Goal: Information Seeking & Learning: Learn about a topic

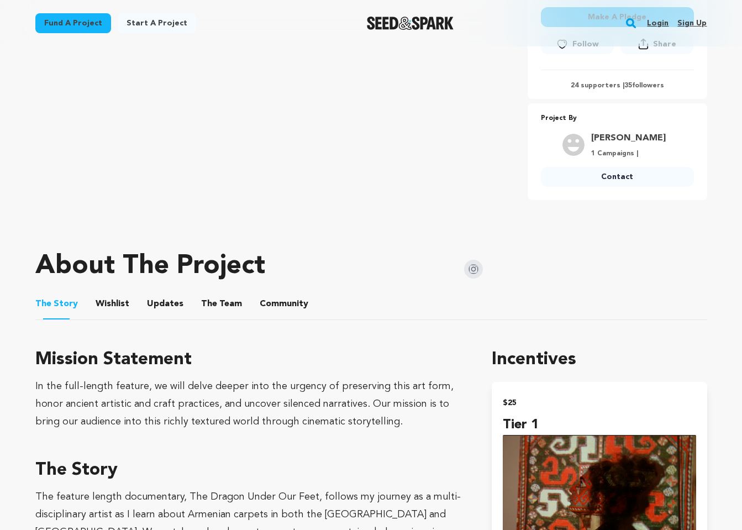
scroll to position [361, 0]
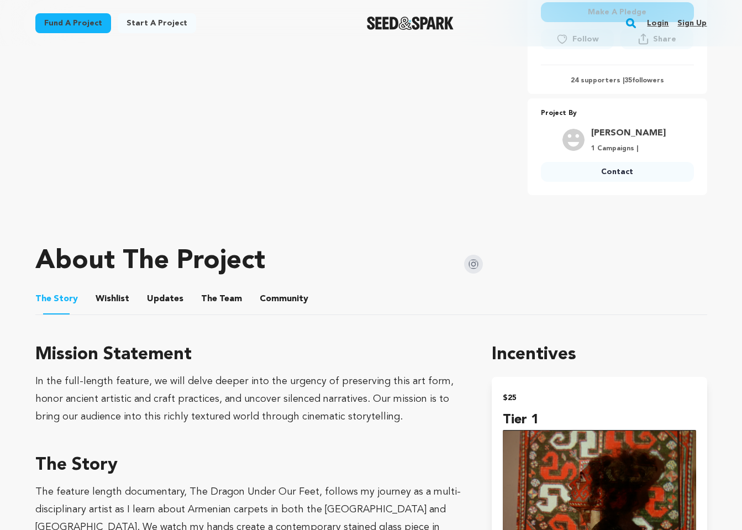
click at [209, 301] on button "The Team" at bounding box center [221, 301] width 27 height 27
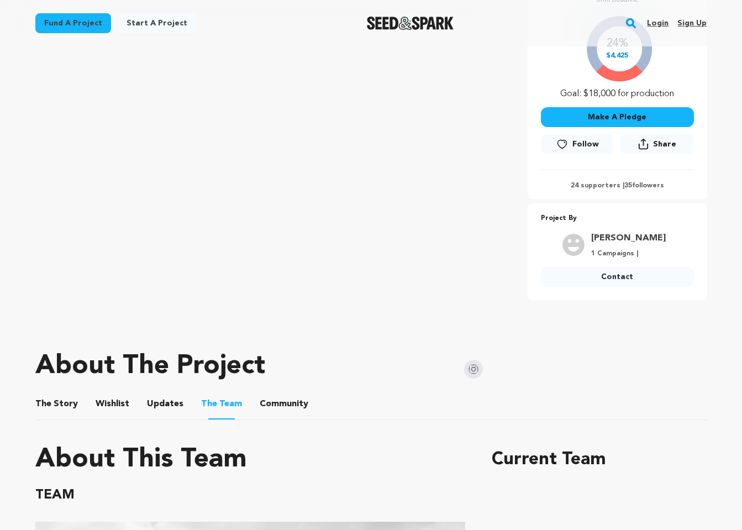
scroll to position [281, 0]
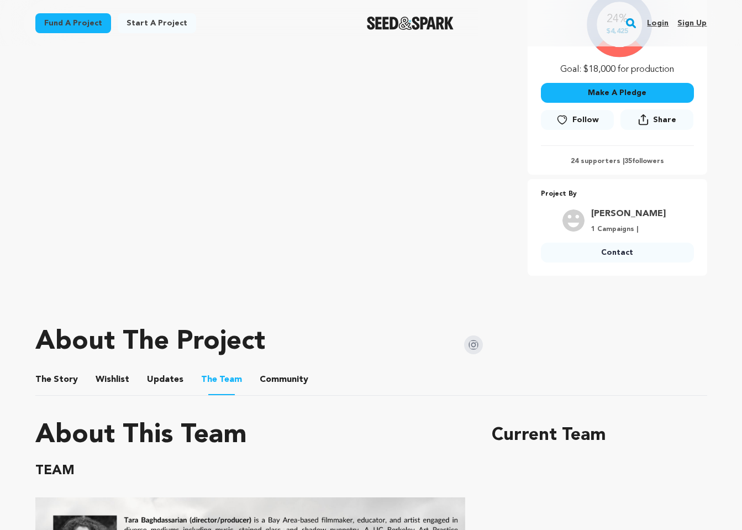
click at [152, 376] on button "Updates" at bounding box center [165, 382] width 27 height 27
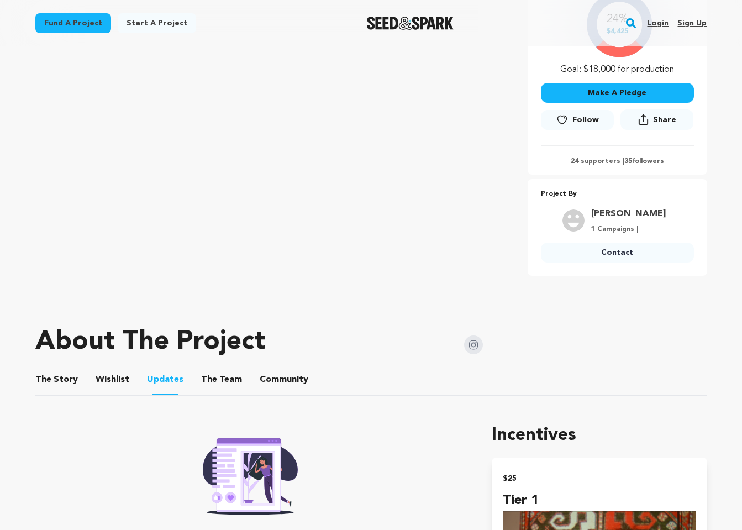
click at [110, 381] on button "Wishlist" at bounding box center [112, 382] width 27 height 27
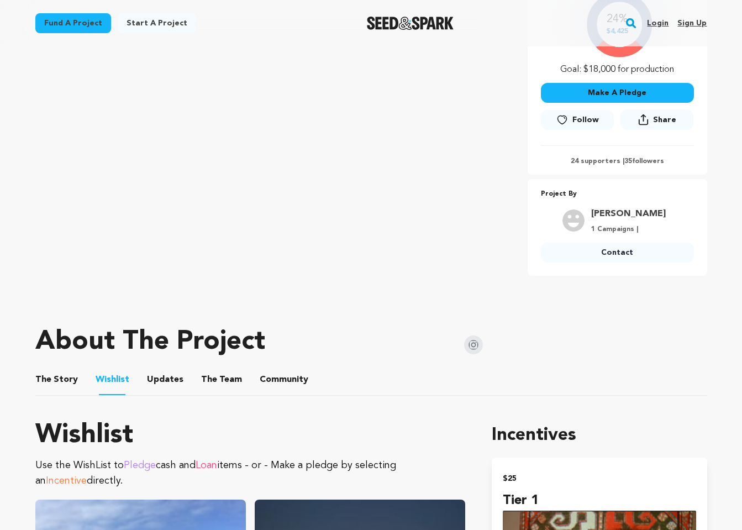
click at [57, 380] on button "The Story" at bounding box center [56, 382] width 27 height 27
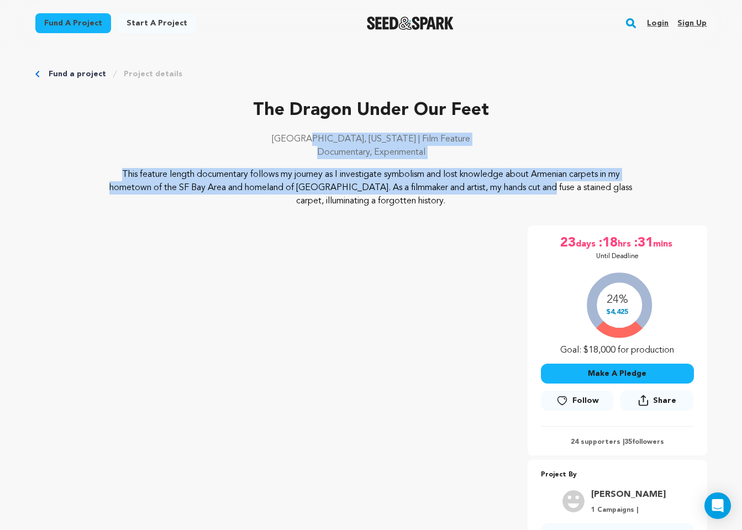
drag, startPoint x: 440, startPoint y: 185, endPoint x: 338, endPoint y: 137, distance: 112.2
click at [338, 137] on div "The Dragon Under Our Feet [GEOGRAPHIC_DATA], [US_STATE] | Film Feature Document…" at bounding box center [371, 152] width 672 height 111
